Goal: Complete application form

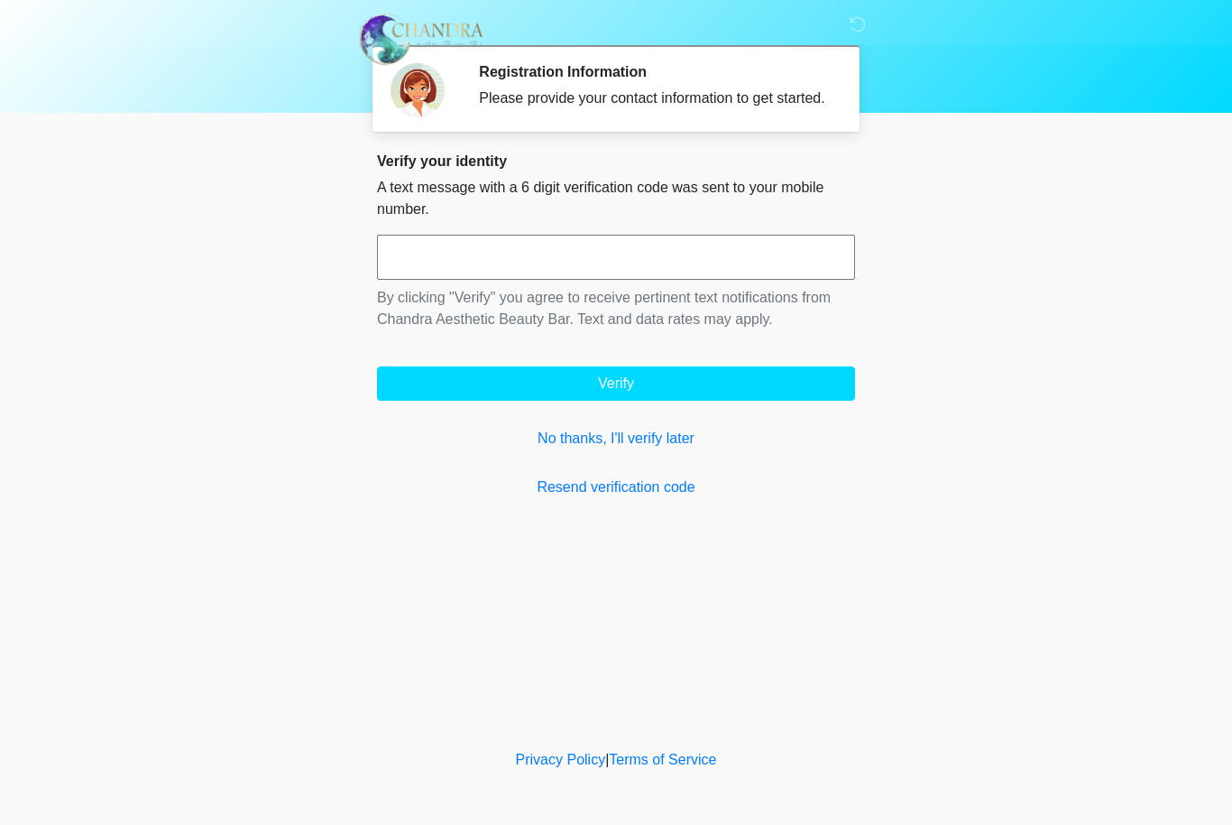
click at [581, 280] on input "text" at bounding box center [616, 257] width 478 height 45
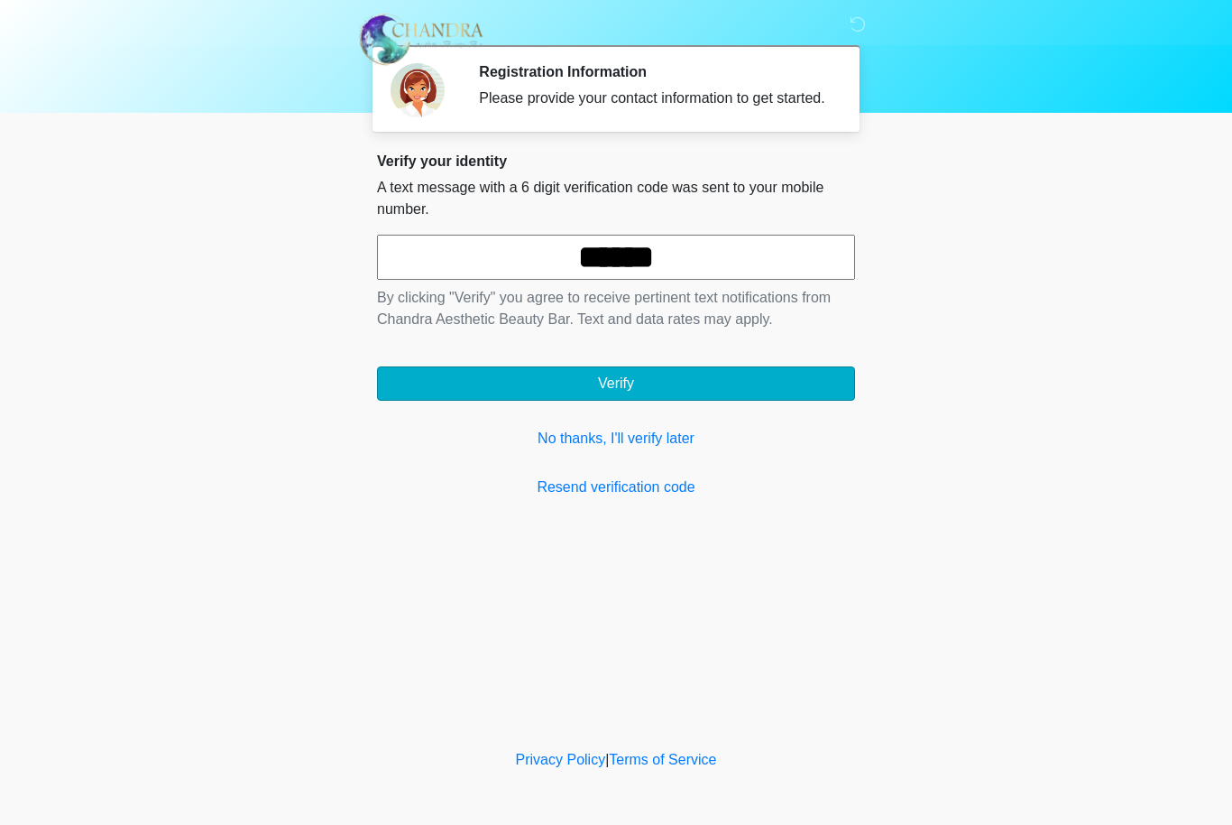
type input "******"
click at [746, 401] on button "Verify" at bounding box center [616, 383] width 478 height 34
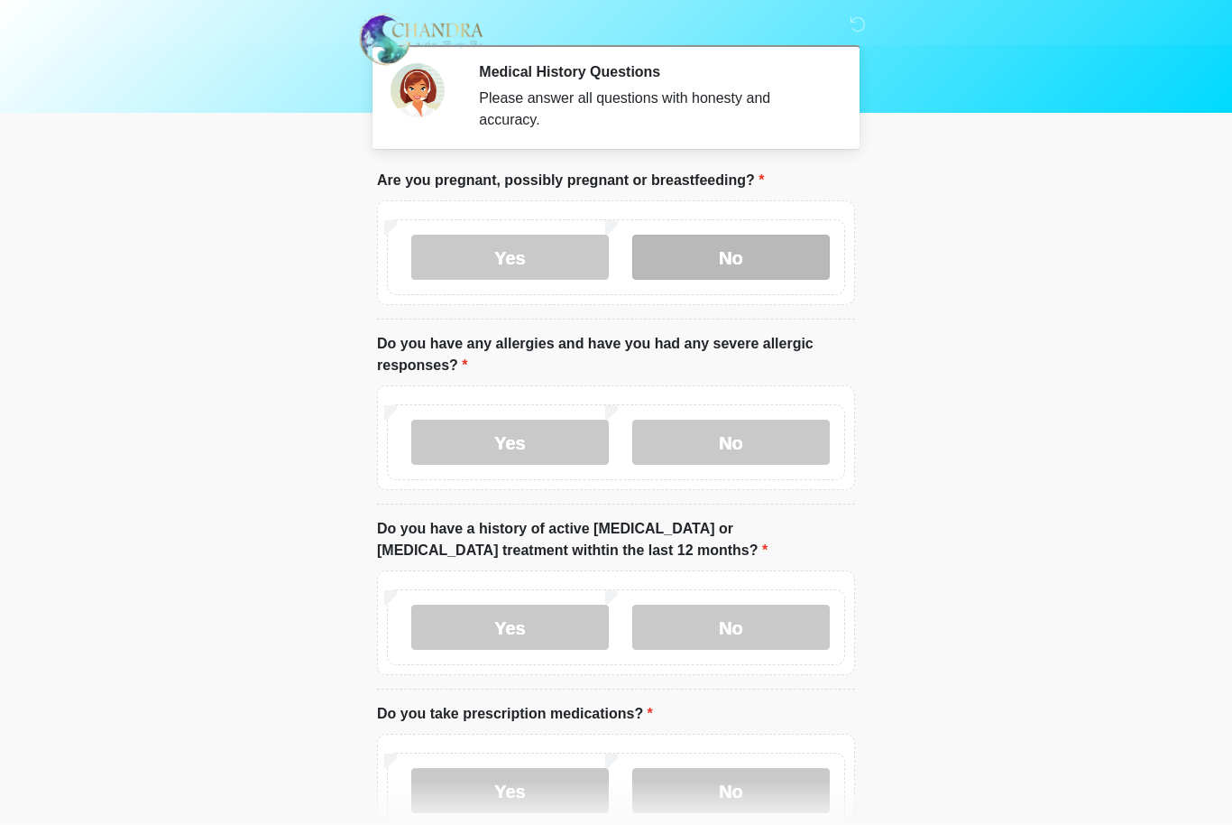
click at [746, 260] on label "No" at bounding box center [731, 257] width 198 height 45
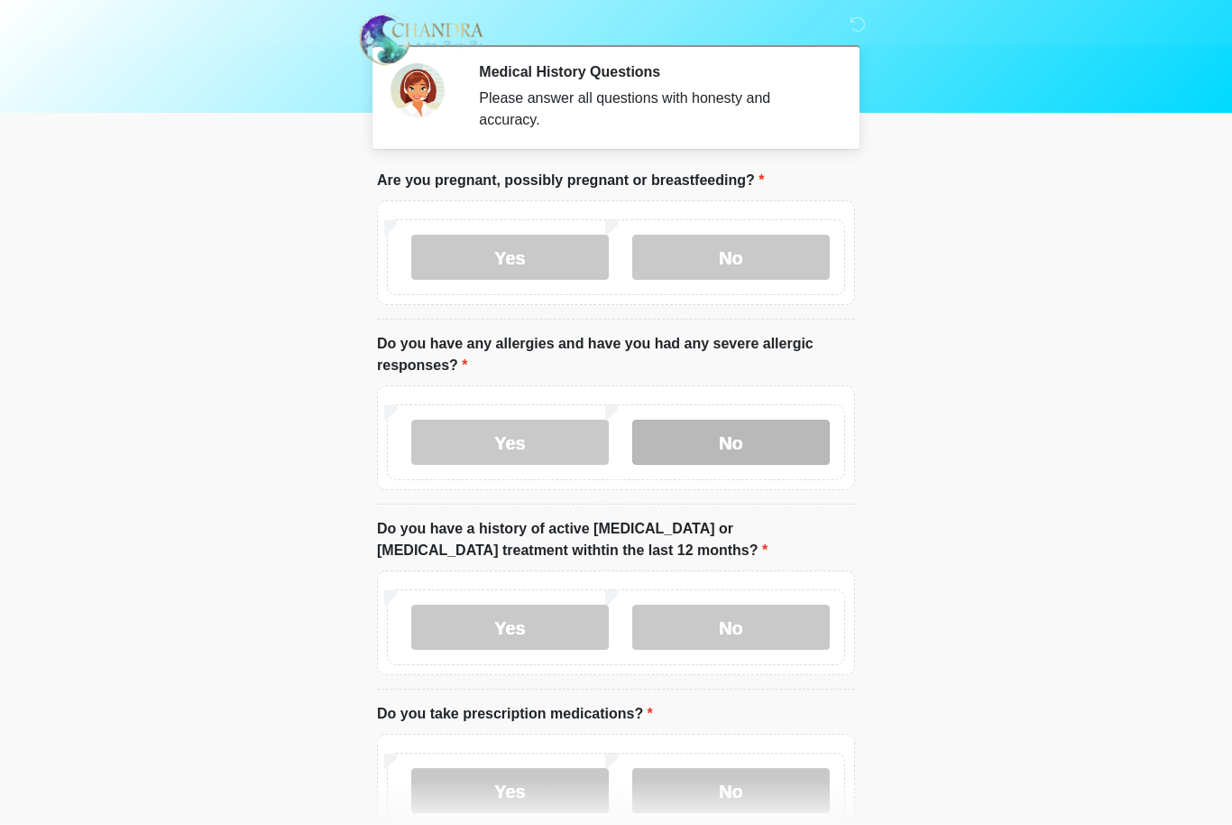
click at [766, 447] on label "No" at bounding box center [731, 441] width 198 height 45
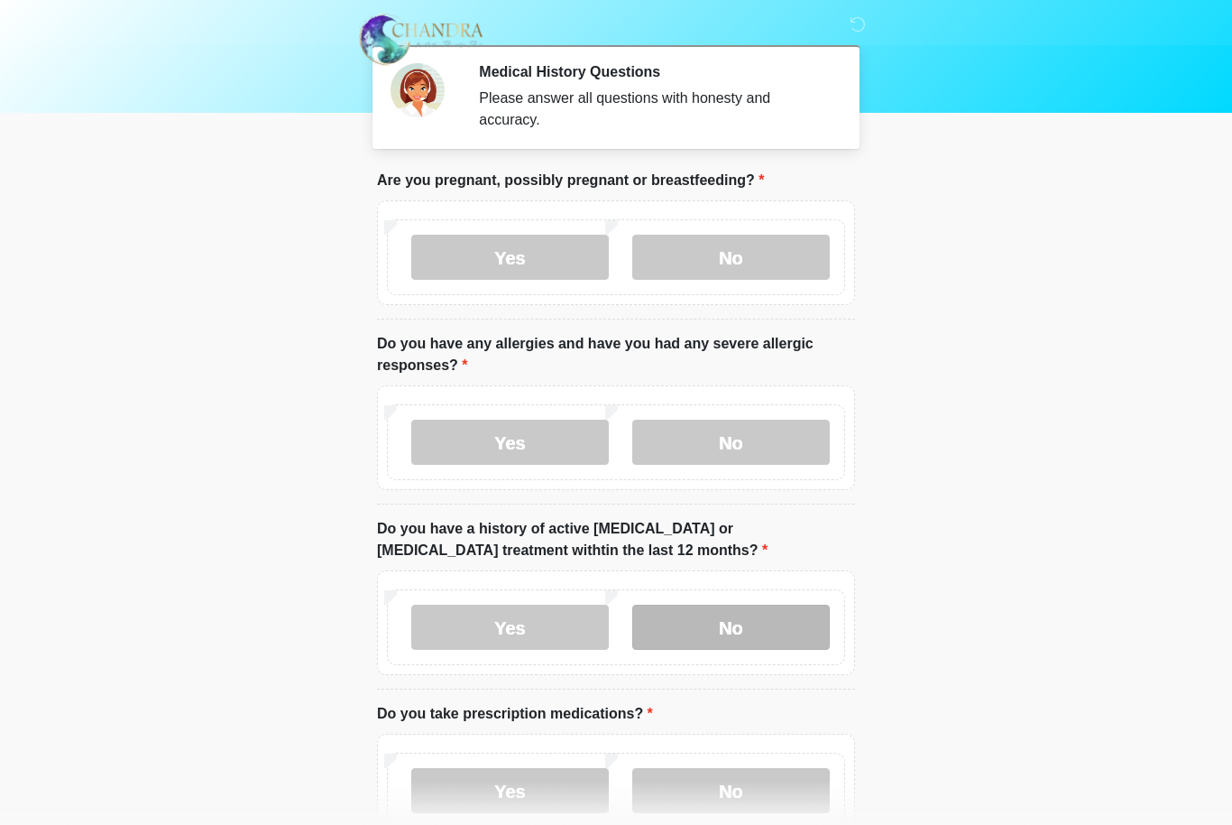
click at [766, 627] on label "No" at bounding box center [731, 626] width 198 height 45
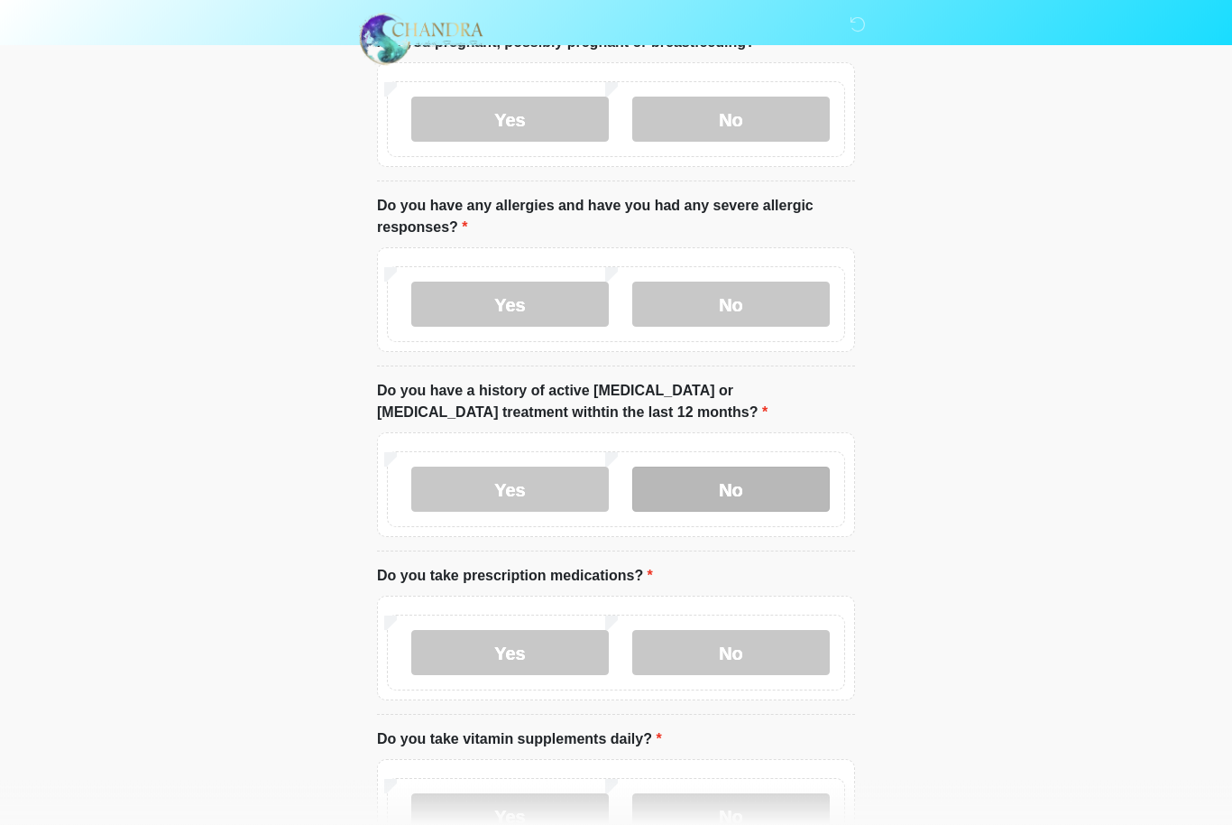
scroll to position [138, 0]
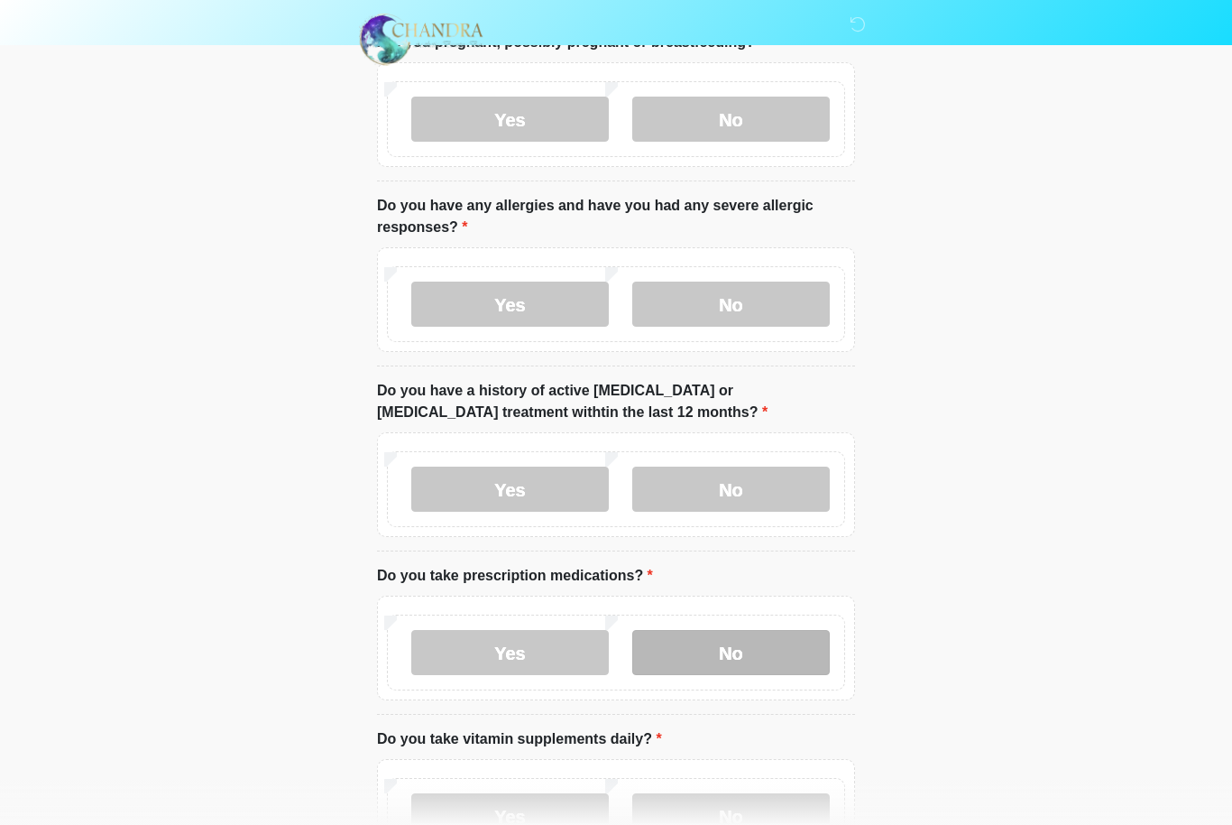
click at [775, 655] on label "No" at bounding box center [731, 652] width 198 height 45
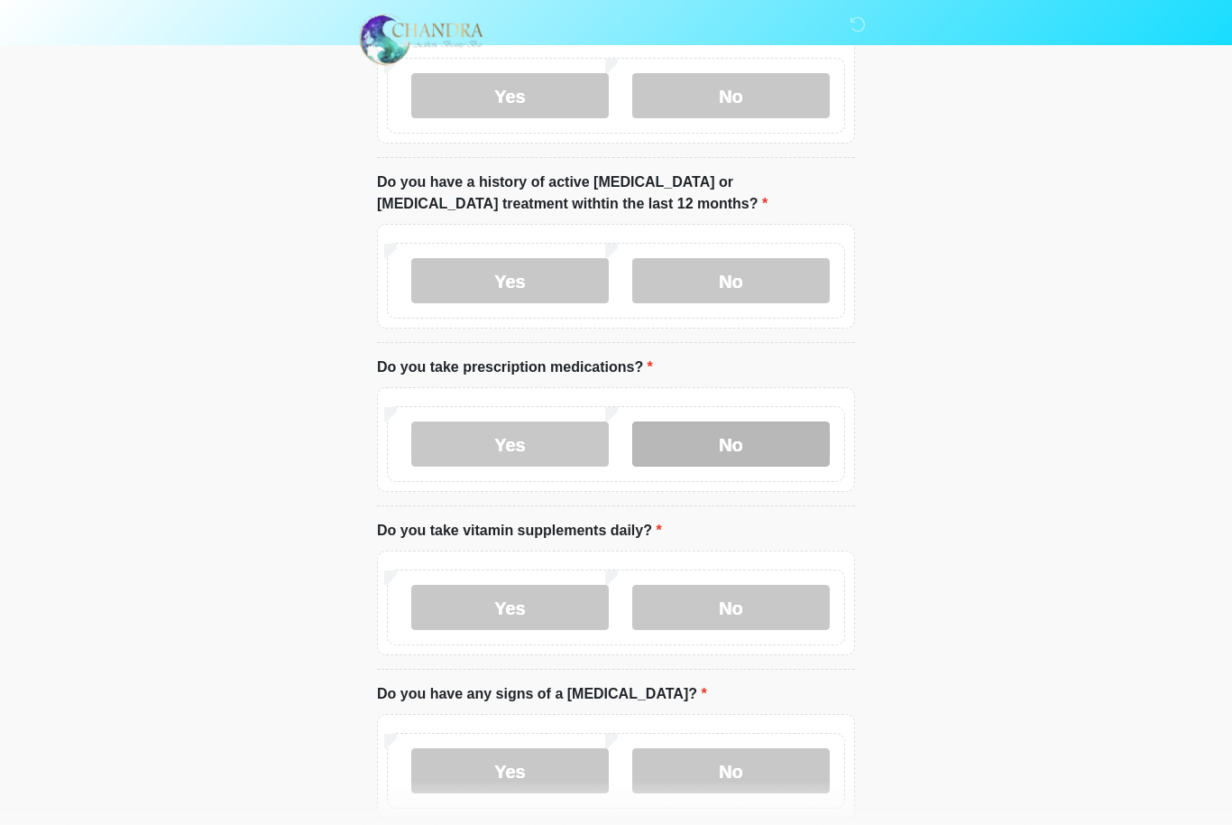
scroll to position [349, 0]
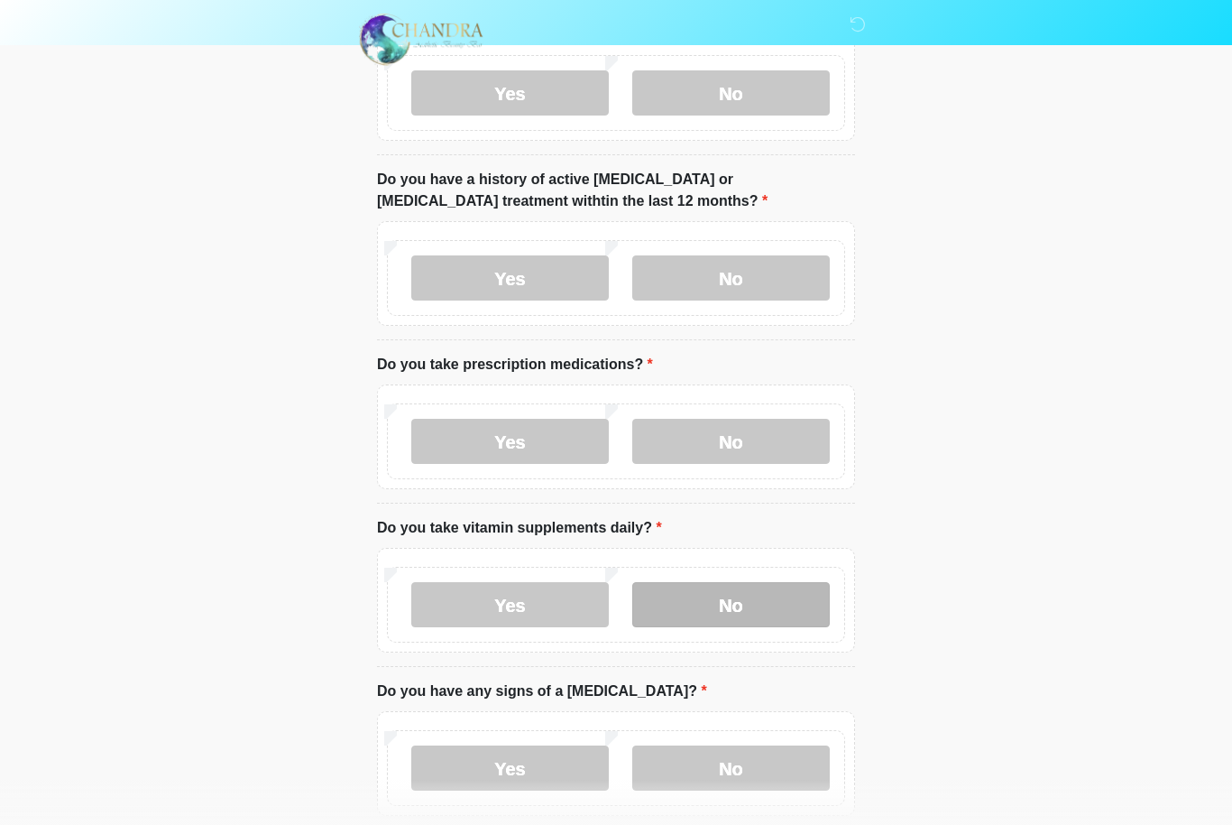
click at [792, 608] on label "No" at bounding box center [731, 604] width 198 height 45
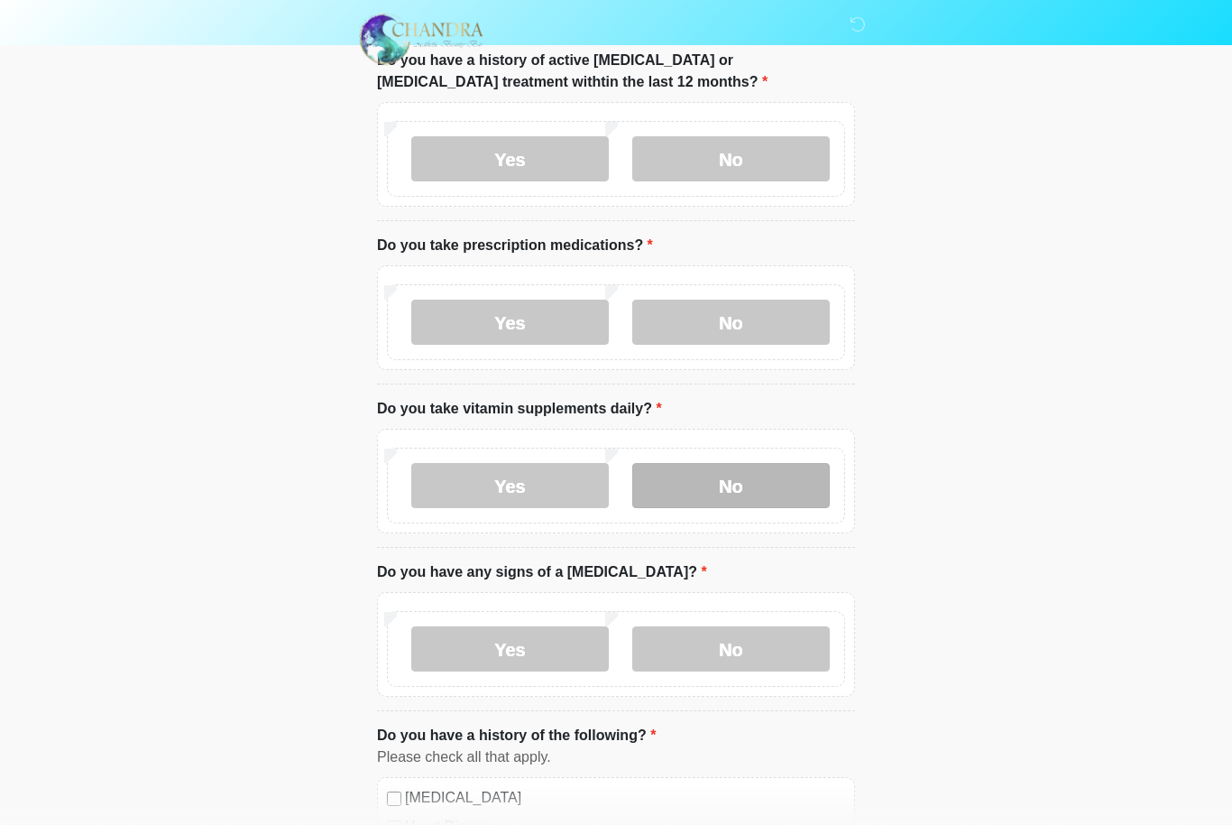
scroll to position [470, 0]
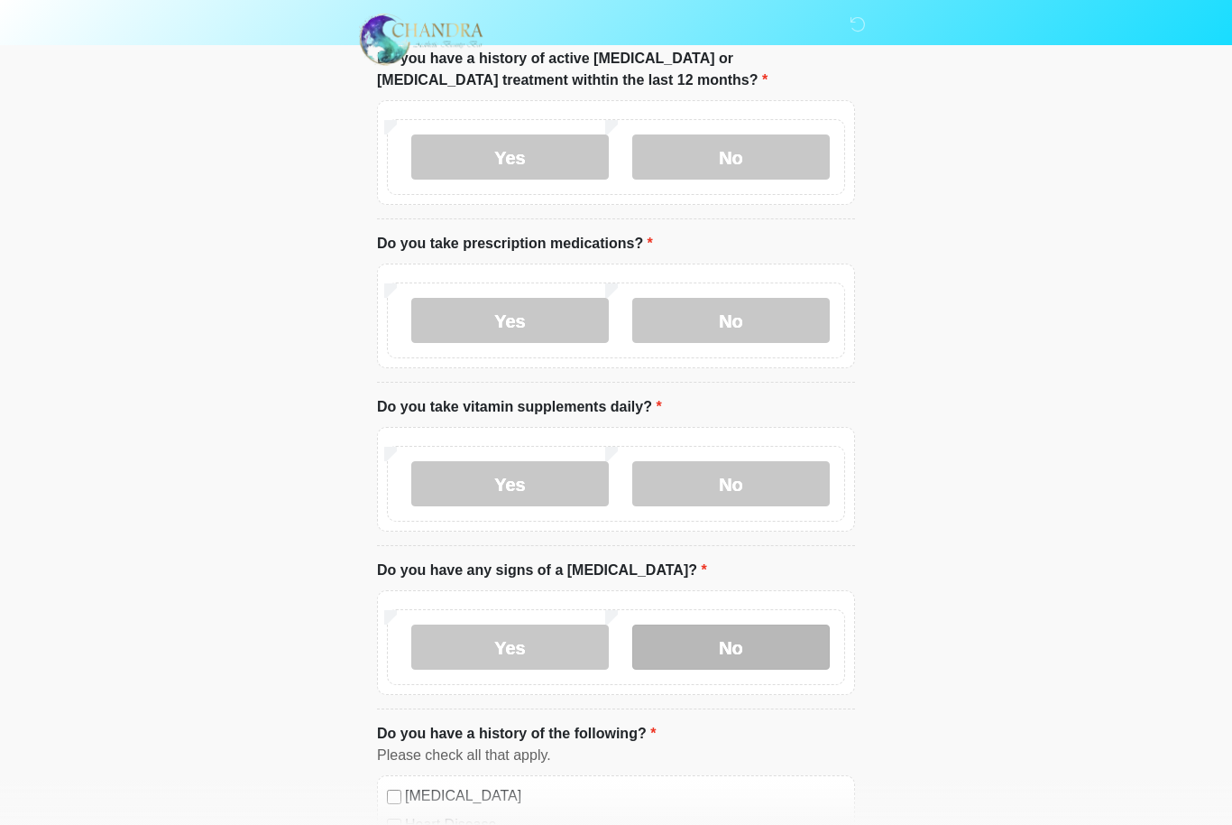
click at [781, 642] on label "No" at bounding box center [731, 646] width 198 height 45
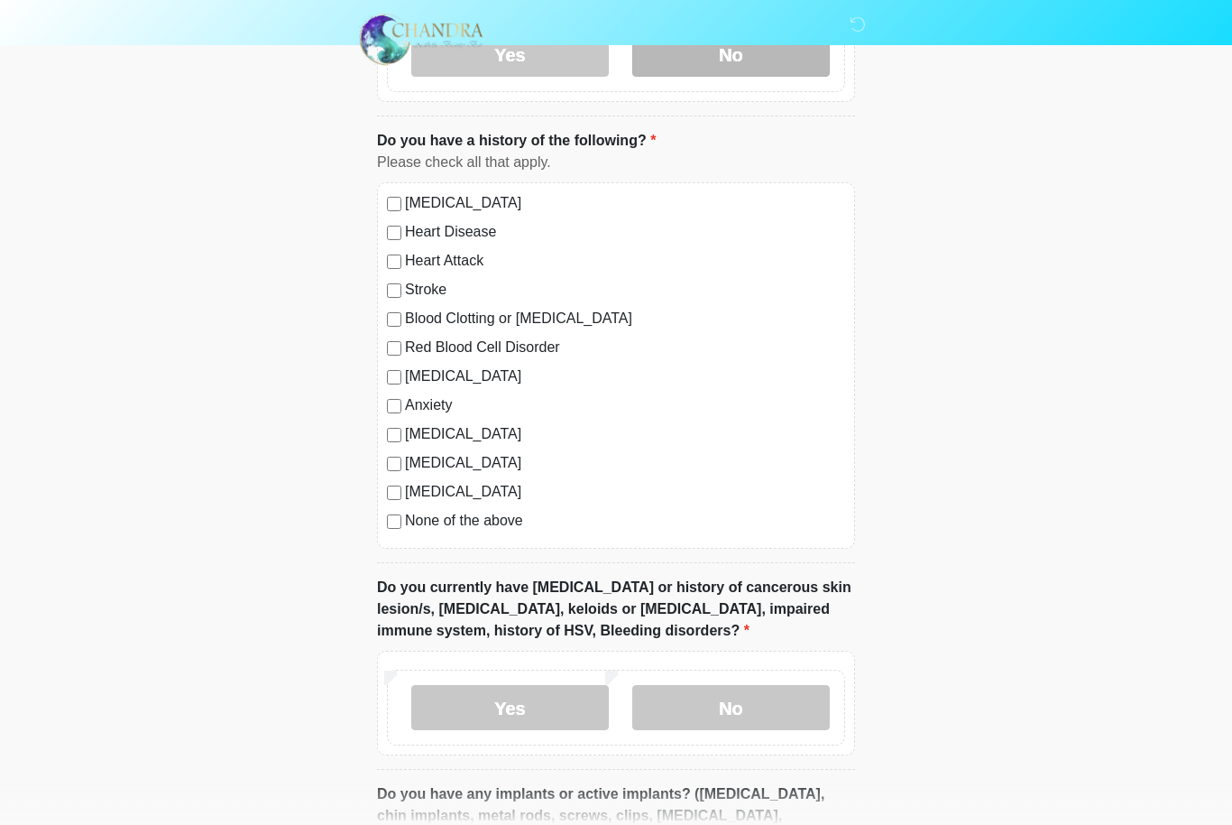
scroll to position [1064, 0]
click at [781, 701] on label "No" at bounding box center [731, 706] width 198 height 45
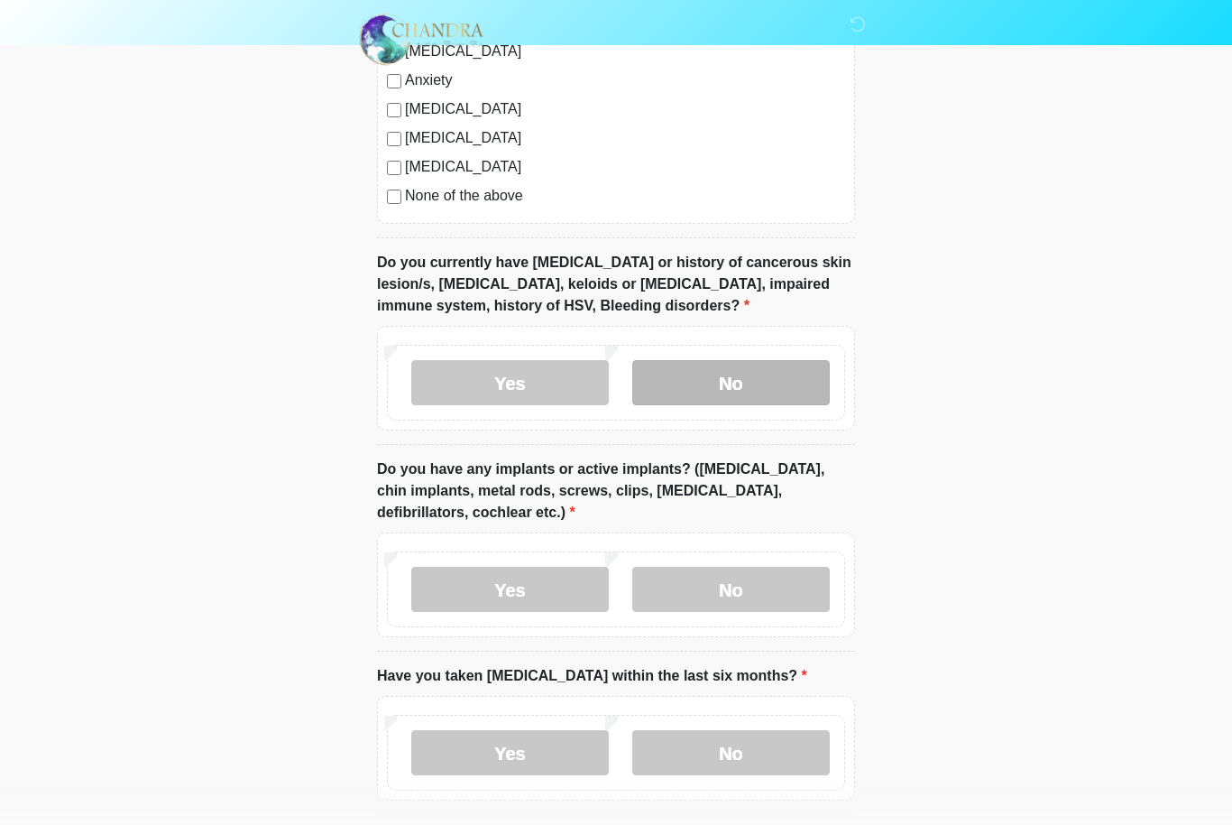
scroll to position [1460, 0]
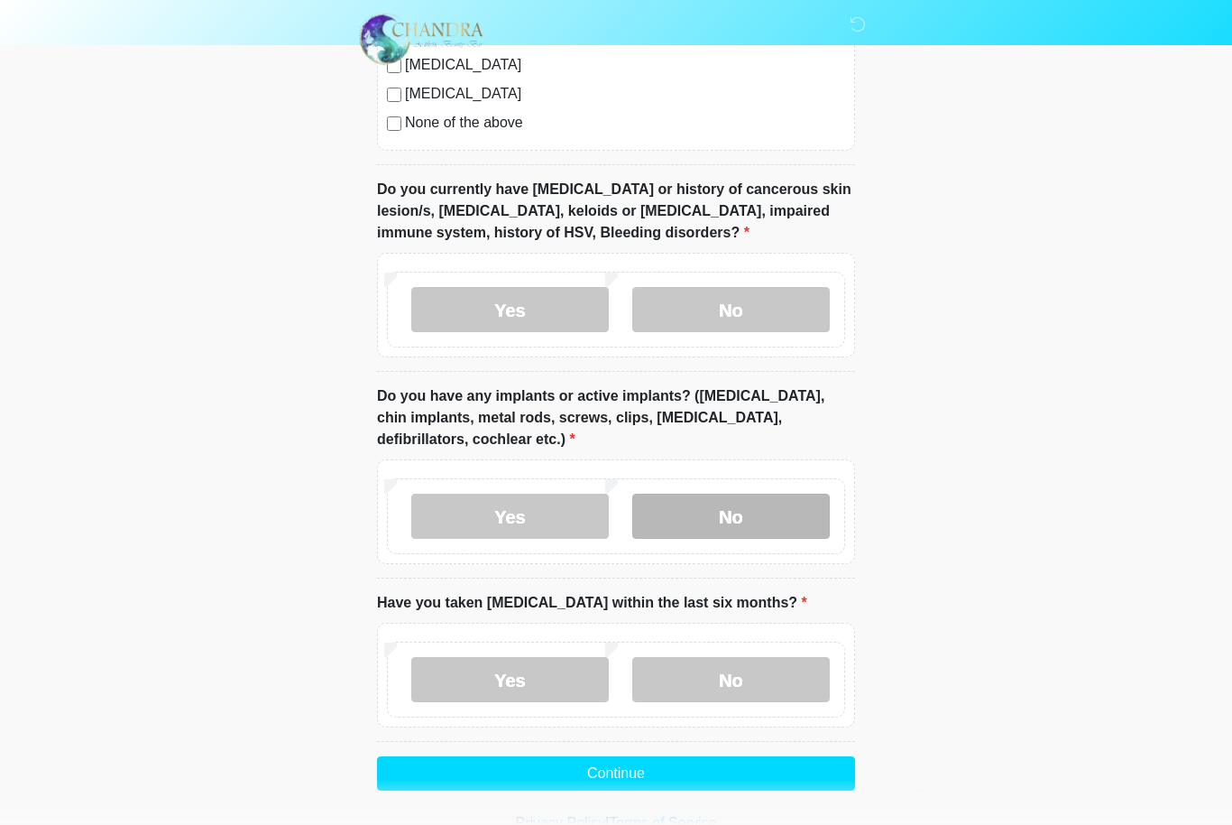
click at [780, 504] on label "No" at bounding box center [731, 516] width 198 height 45
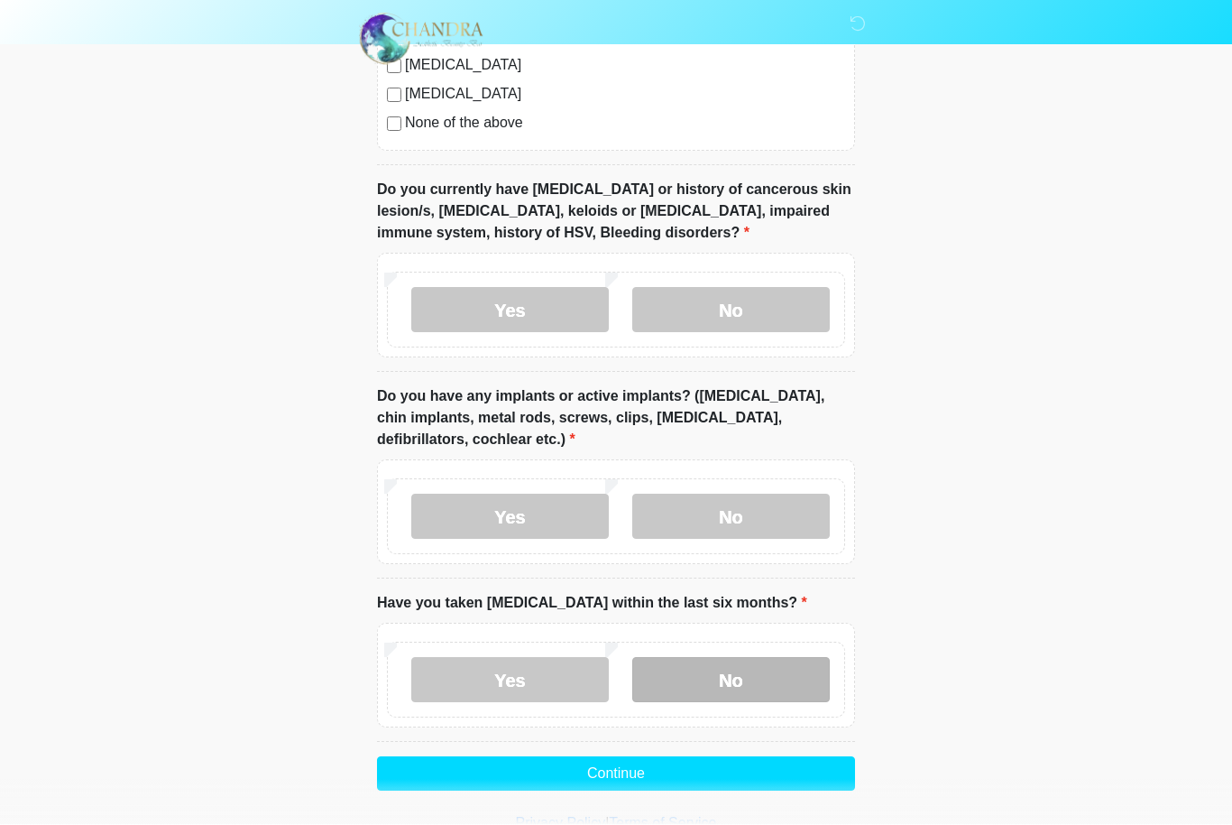
click at [779, 678] on label "No" at bounding box center [731, 680] width 198 height 45
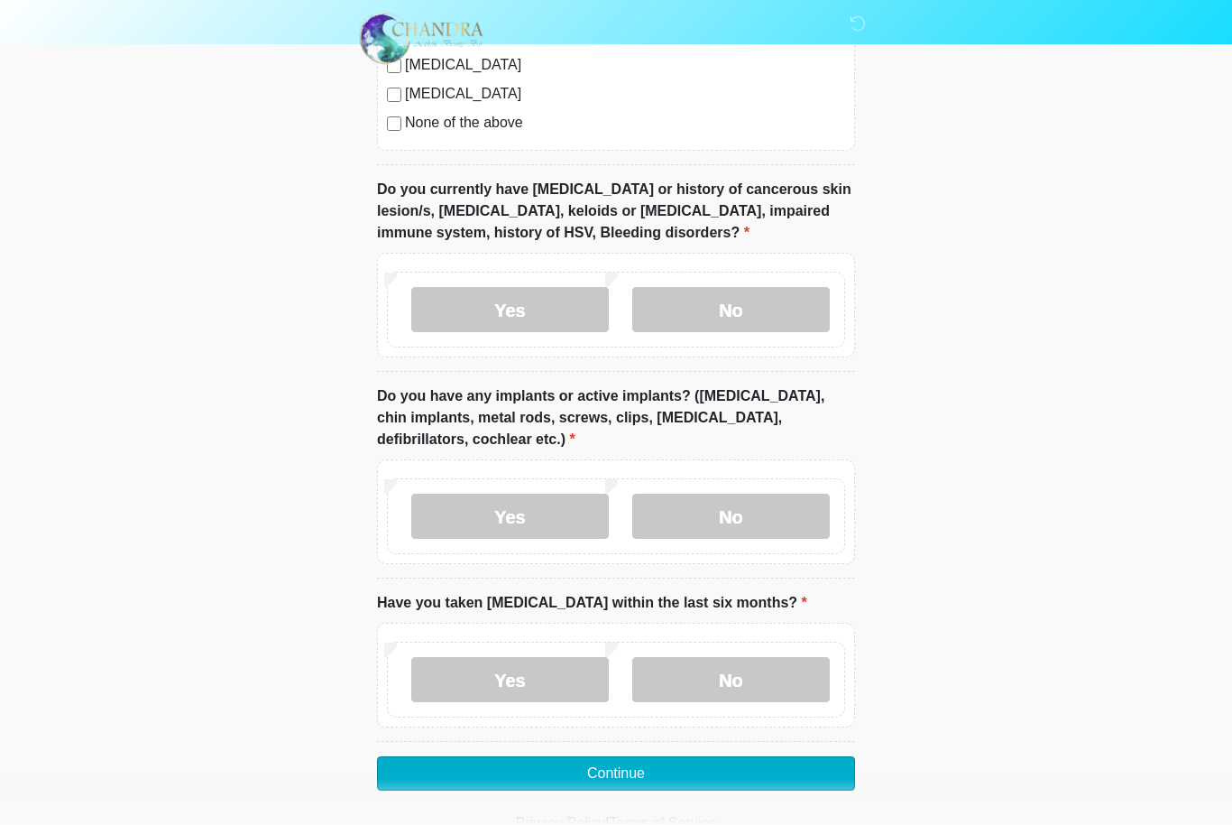
click at [751, 773] on button "Continue" at bounding box center [616, 774] width 478 height 34
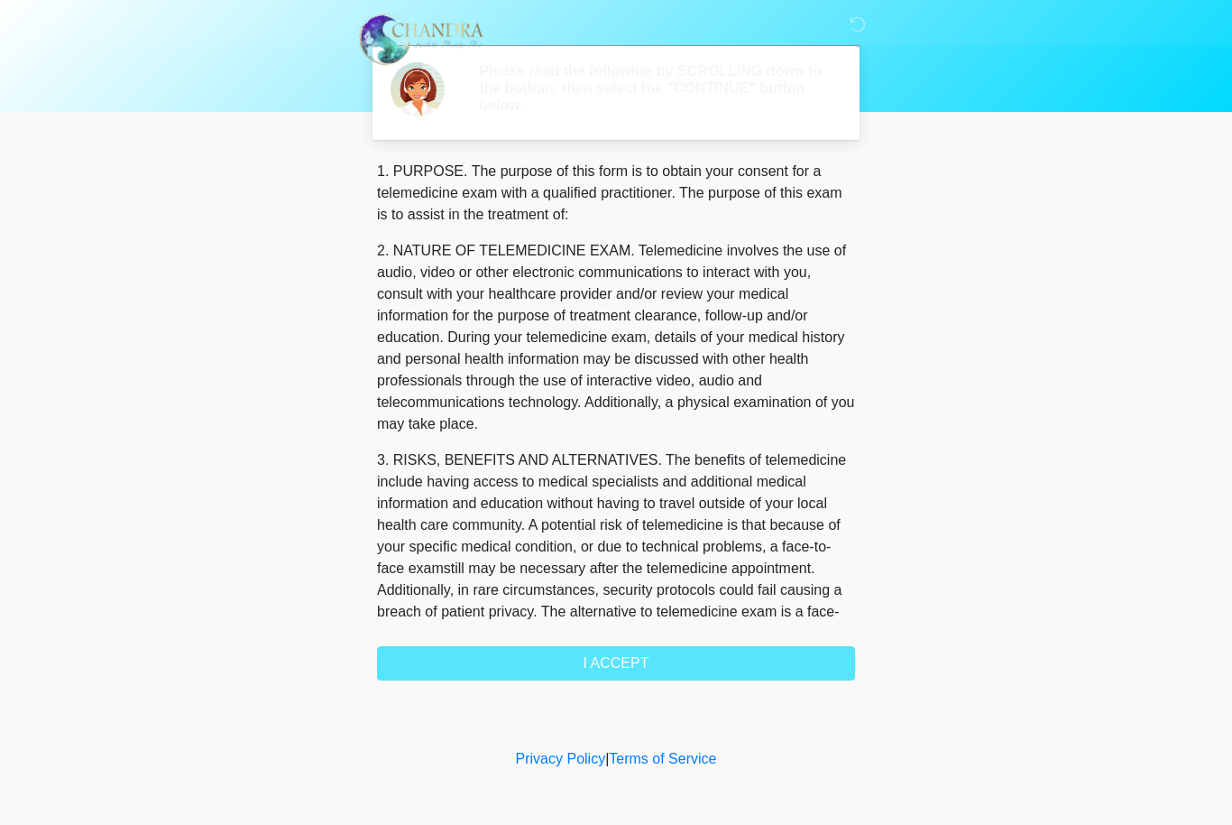
scroll to position [0, 0]
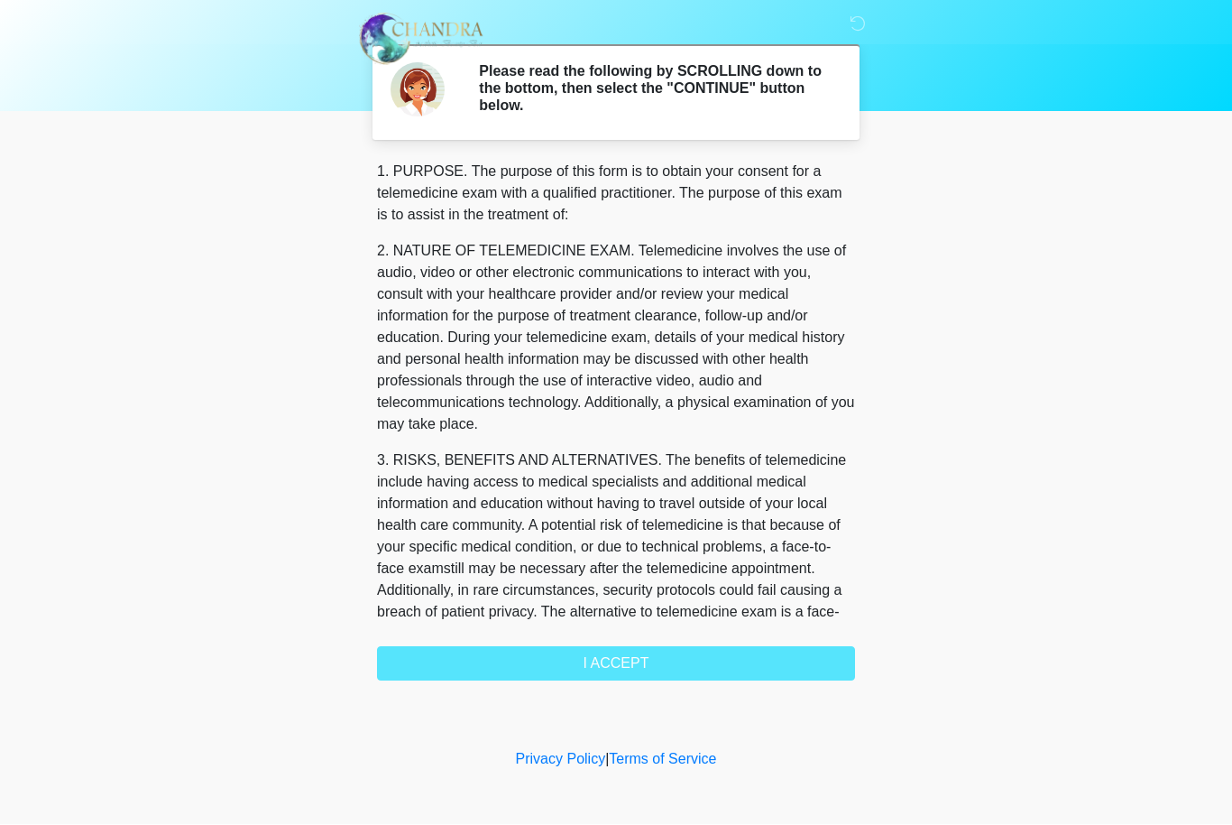
click at [745, 660] on div "1. PURPOSE. The purpose of this form is to obtain your consent for a telemedici…" at bounding box center [616, 421] width 478 height 520
click at [720, 657] on div "1. PURPOSE. The purpose of this form is to obtain your consent for a telemedici…" at bounding box center [616, 421] width 478 height 520
click at [640, 669] on div "1. PURPOSE. The purpose of this form is to obtain your consent for a telemedici…" at bounding box center [616, 421] width 478 height 520
click at [633, 654] on div "1. PURPOSE. The purpose of this form is to obtain your consent for a telemedici…" at bounding box center [616, 421] width 478 height 520
click at [615, 678] on div "1. PURPOSE. The purpose of this form is to obtain your consent for a telemedici…" at bounding box center [616, 421] width 478 height 520
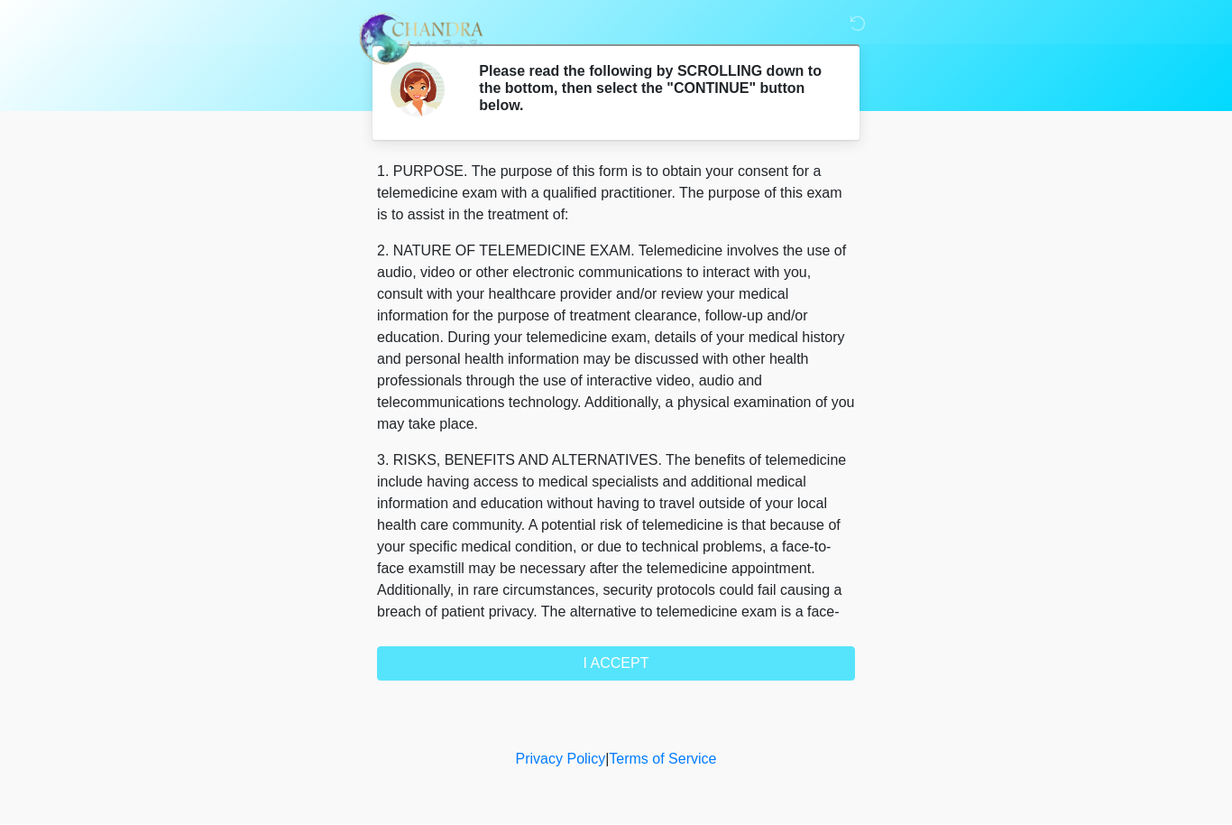
click at [621, 677] on div "1. PURPOSE. The purpose of this form is to obtain your consent for a telemedici…" at bounding box center [616, 421] width 478 height 520
click at [629, 662] on div "1. PURPOSE. The purpose of this form is to obtain your consent for a telemedici…" at bounding box center [616, 421] width 478 height 520
click at [633, 662] on div "1. PURPOSE. The purpose of this form is to obtain your consent for a telemedici…" at bounding box center [616, 421] width 478 height 520
click at [751, 670] on div "1. PURPOSE. The purpose of this form is to obtain your consent for a telemedici…" at bounding box center [616, 421] width 478 height 520
click at [696, 664] on div "1. PURPOSE. The purpose of this form is to obtain your consent for a telemedici…" at bounding box center [616, 421] width 478 height 520
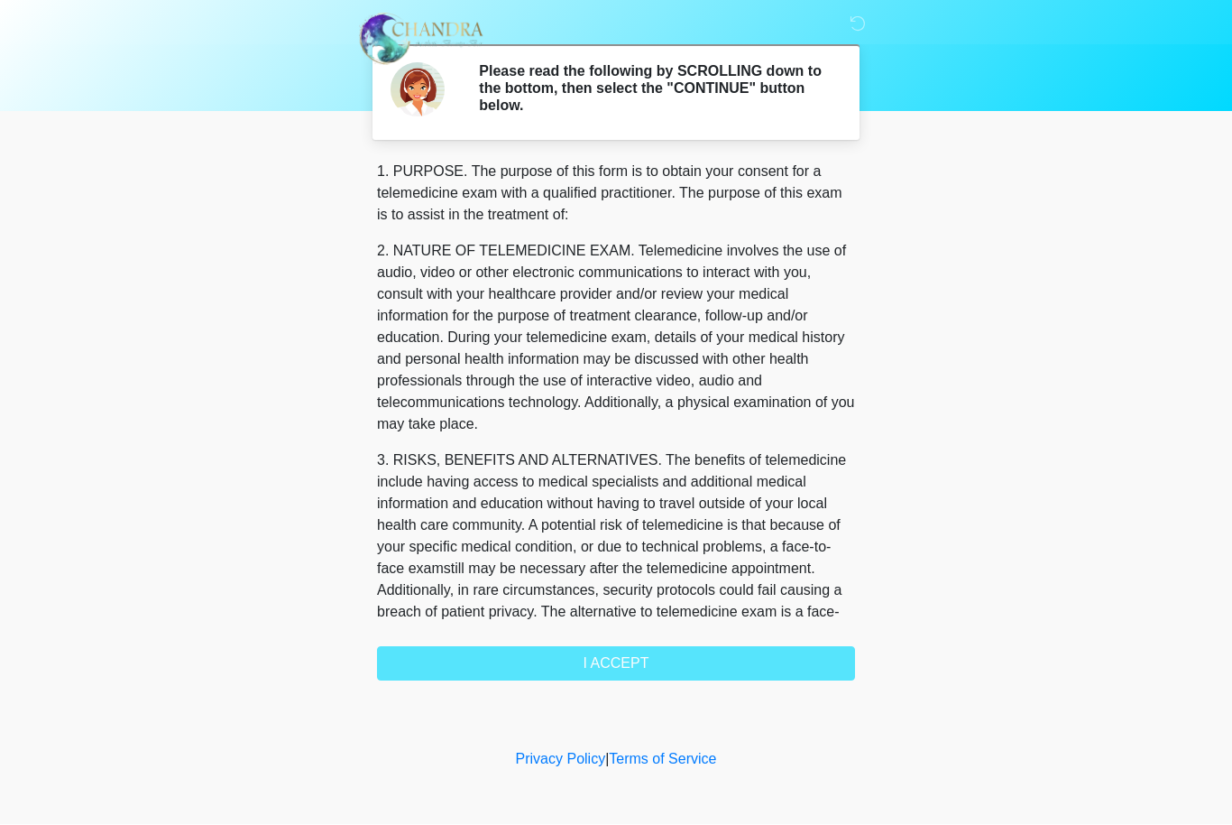
click at [696, 663] on div "1. PURPOSE. The purpose of this form is to obtain your consent for a telemedici…" at bounding box center [616, 421] width 478 height 520
click at [673, 665] on div "1. PURPOSE. The purpose of this form is to obtain your consent for a telemedici…" at bounding box center [616, 421] width 478 height 520
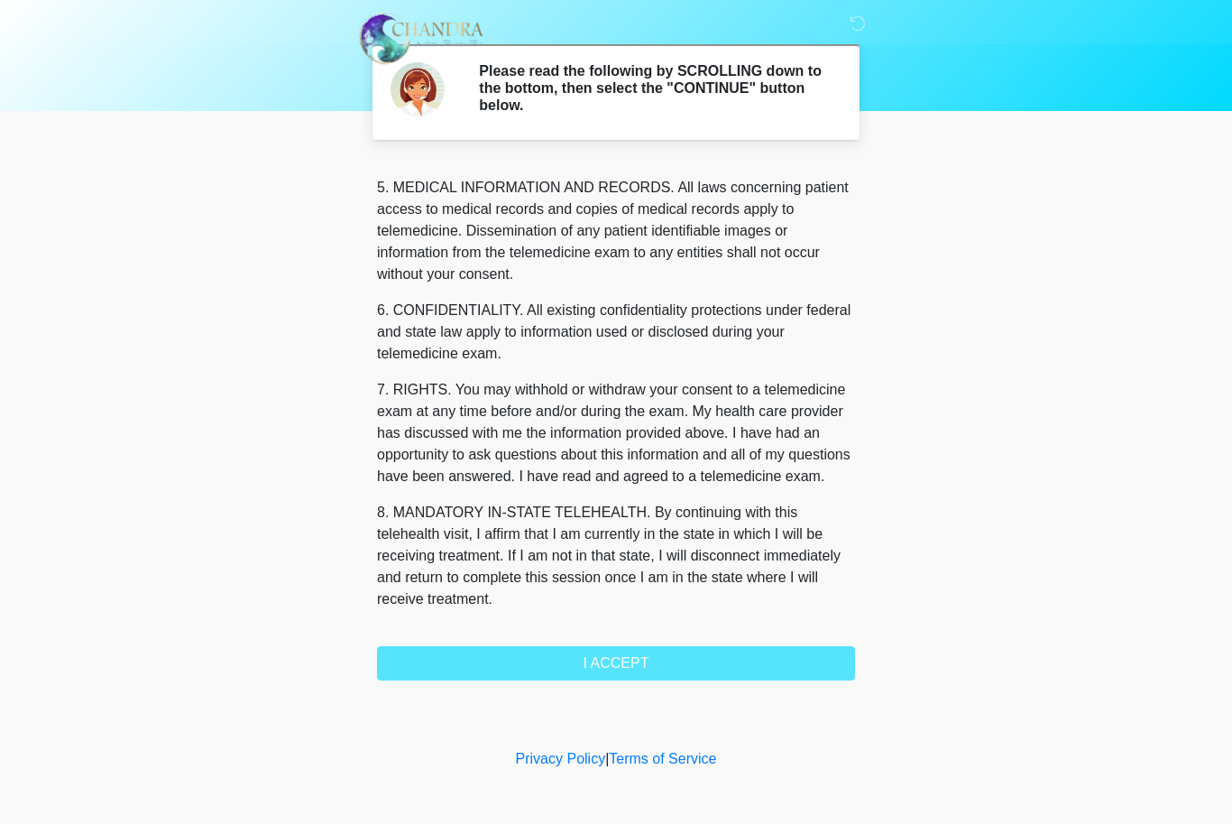
scroll to position [626, 0]
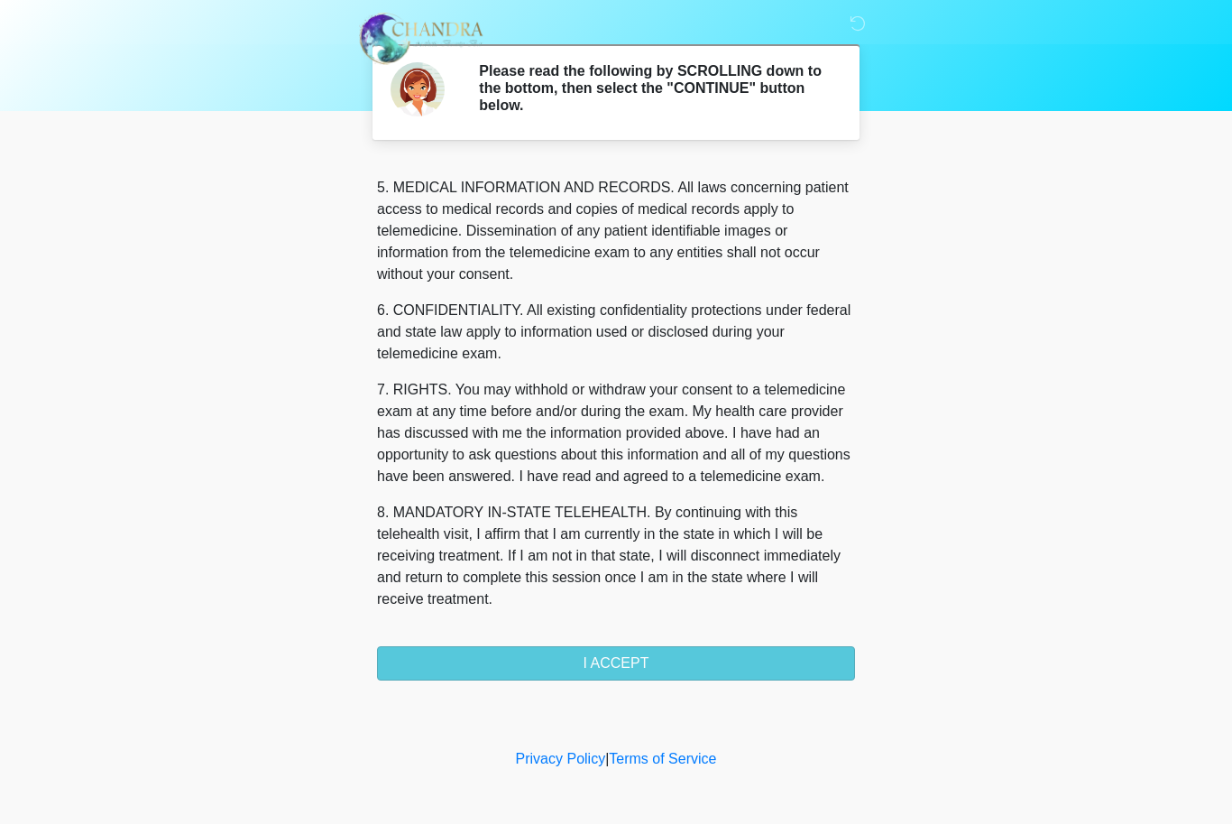
click at [718, 667] on button "I ACCEPT" at bounding box center [616, 664] width 478 height 34
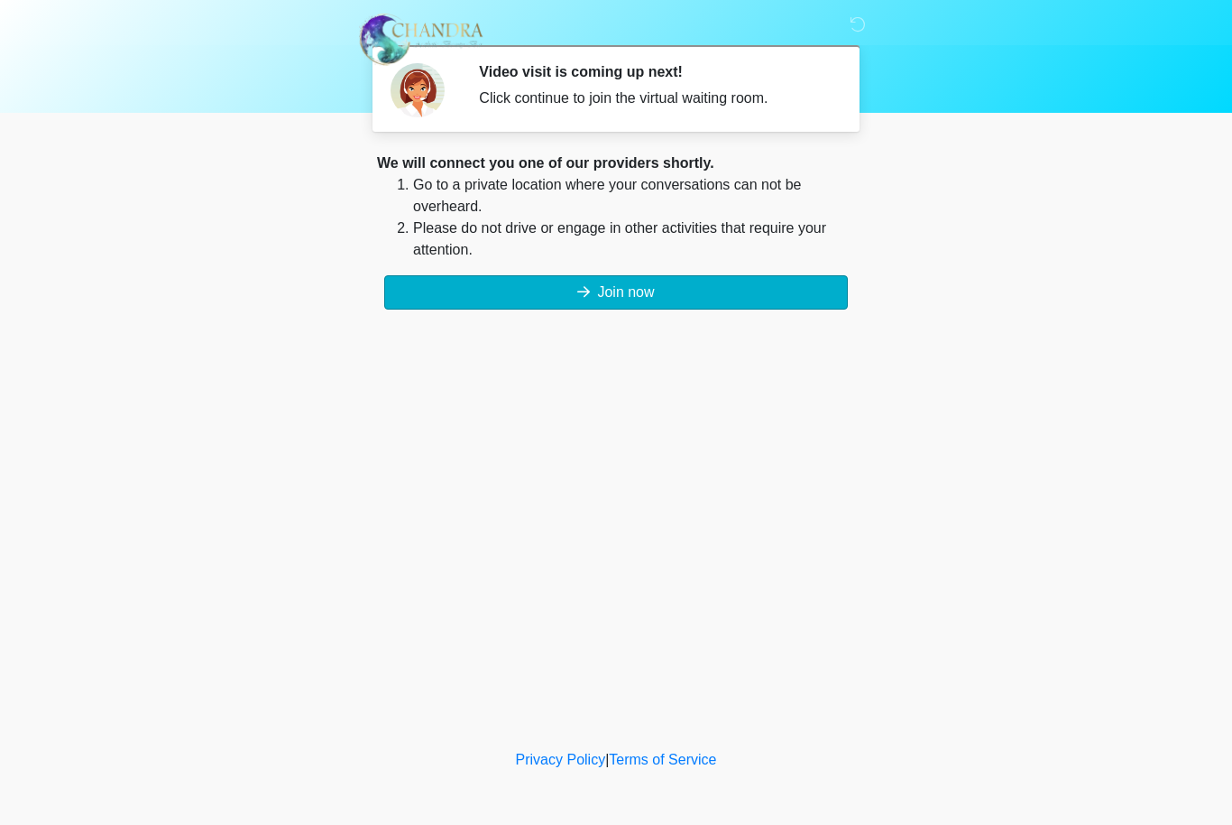
click at [687, 293] on button "Join now" at bounding box center [616, 292] width 464 height 34
